Goal: Information Seeking & Learning: Find specific fact

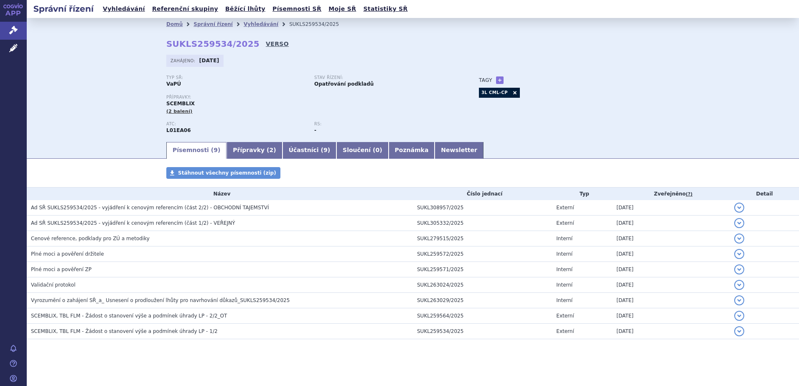
click at [266, 46] on link "VERSO" at bounding box center [277, 44] width 23 height 8
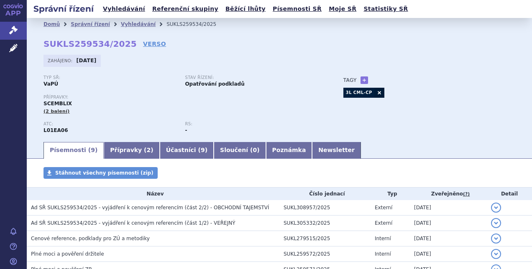
drag, startPoint x: 246, startPoint y: 64, endPoint x: 369, endPoint y: 145, distance: 148.1
click at [369, 145] on section "Domů Správní řízení Vyhledávání SUKLS259534/2025 SUKLS259534/2025 VERSO Zahájen…" at bounding box center [279, 203] width 505 height 371
click at [369, 145] on ul "Písemnosti ( 9 ) Přípravky ( 2 ) Účastníci ( 9 ) Sloučení ( 0 ) Poznámka Newsle…" at bounding box center [278, 150] width 471 height 18
click at [369, 146] on ul "Písemnosti ( 9 ) Přípravky ( 2 ) Účastníci ( 9 ) Sloučení ( 0 ) Poznámka Newsle…" at bounding box center [278, 150] width 471 height 18
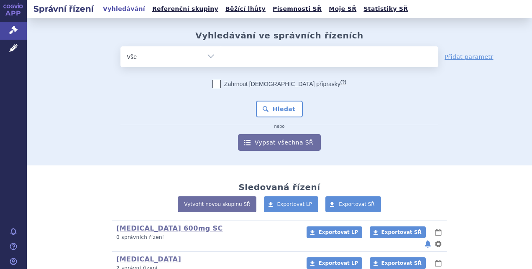
click at [262, 52] on ul at bounding box center [329, 55] width 217 height 18
click at [221, 52] on select at bounding box center [221, 56] width 0 height 21
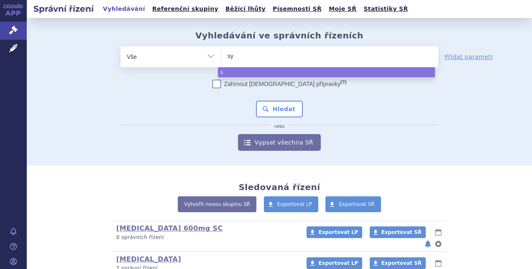
type input "syl"
type input "sylvan"
type input "[MEDICAL_DATA]"
select select "[MEDICAL_DATA]"
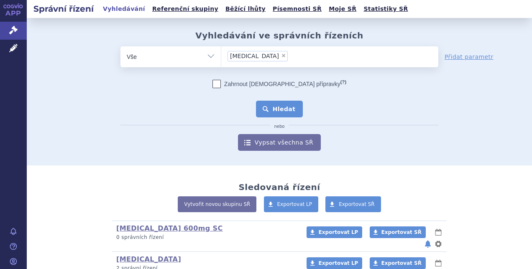
click at [268, 106] on button "Hledat" at bounding box center [279, 109] width 47 height 17
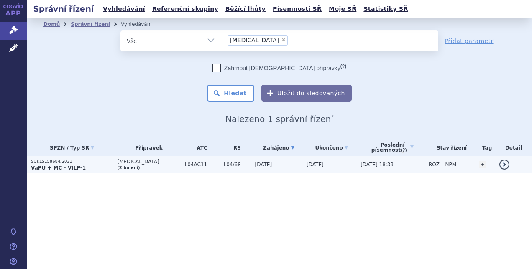
click at [224, 165] on span "L04/68" at bounding box center [237, 165] width 27 height 6
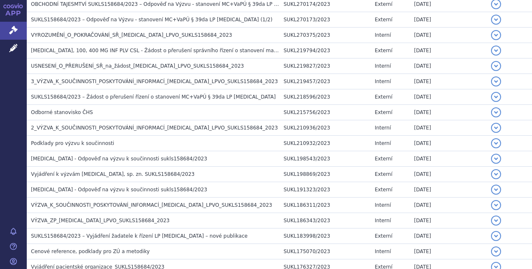
scroll to position [791, 0]
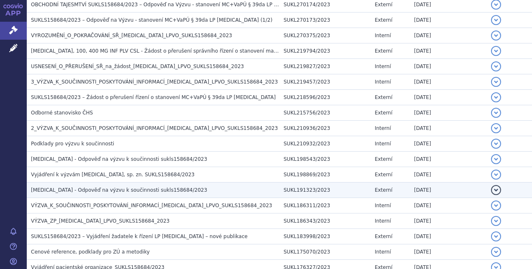
click at [199, 186] on h3 "SYLVANT - Odpověď na výzvu k součinnosti sukls158684/2023" at bounding box center [155, 190] width 248 height 8
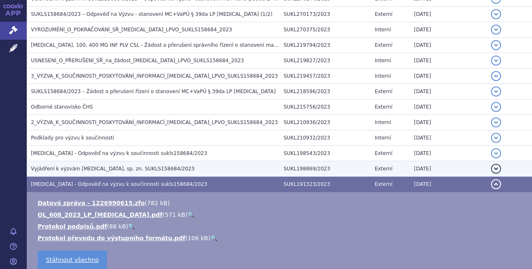
scroll to position [797, 0]
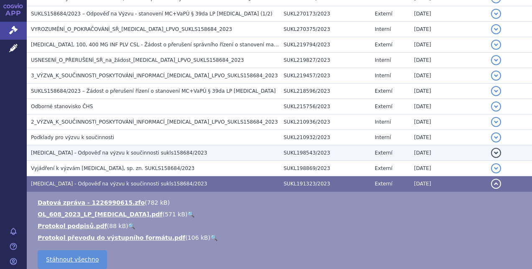
click at [197, 149] on h3 "SYLVANT - Odpověď na výzvu k součinnosti sukls158684/2023" at bounding box center [155, 153] width 248 height 8
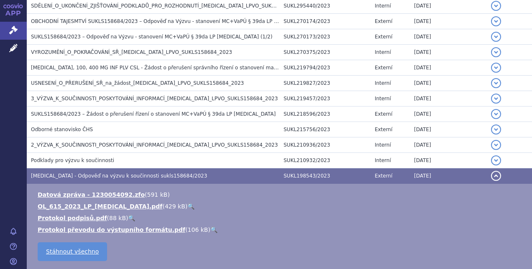
scroll to position [773, 0]
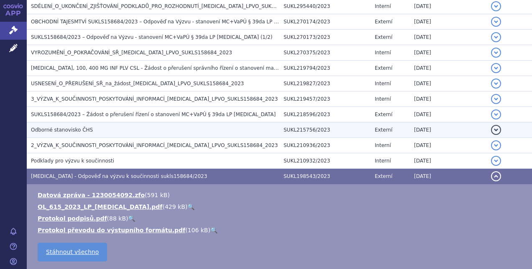
click at [186, 126] on h3 "Odborné stanovisko ČHS" at bounding box center [155, 130] width 248 height 8
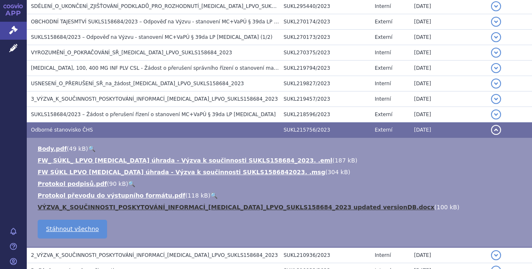
click at [242, 204] on link "VÝZVA_K_SOUČINNOSTI_POSKYTOVÁNÍ_INFORMACÍ_SYLVANT_LPVO_SUKLS158684_2023 updated…" at bounding box center [236, 207] width 397 height 7
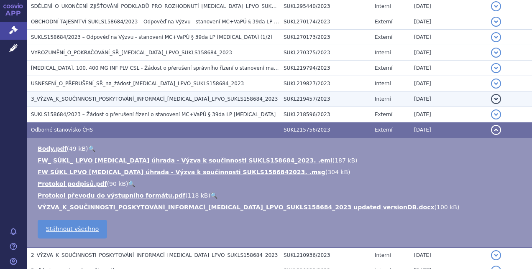
click at [239, 95] on h3 "3_VÝZVA_K_SOUČINNOSTI_POSKYTOVÁNÍ_INFORMACÍ_SYLVANT_LPVO_SUKLS158684_2023" at bounding box center [155, 99] width 248 height 8
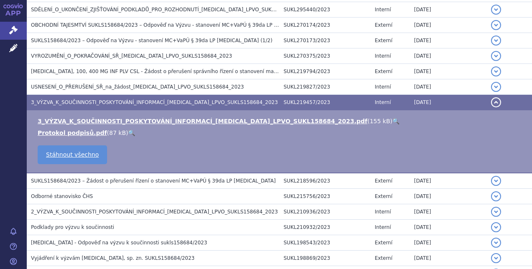
scroll to position [771, 0]
